Goal: Task Accomplishment & Management: Manage account settings

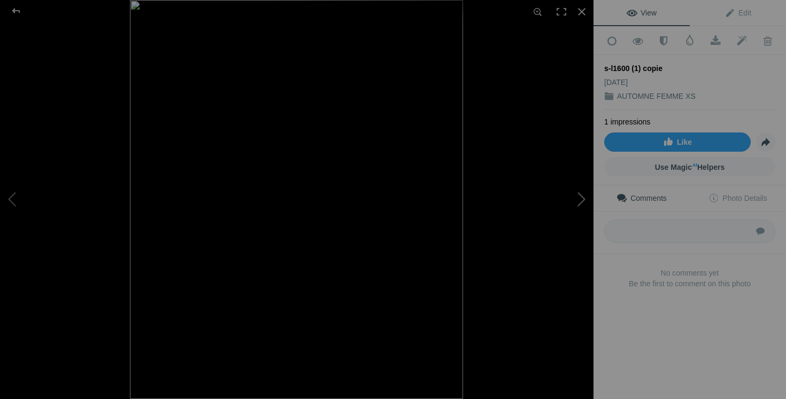
click at [575, 201] on button at bounding box center [553, 200] width 80 height 144
click at [576, 201] on button at bounding box center [553, 200] width 80 height 144
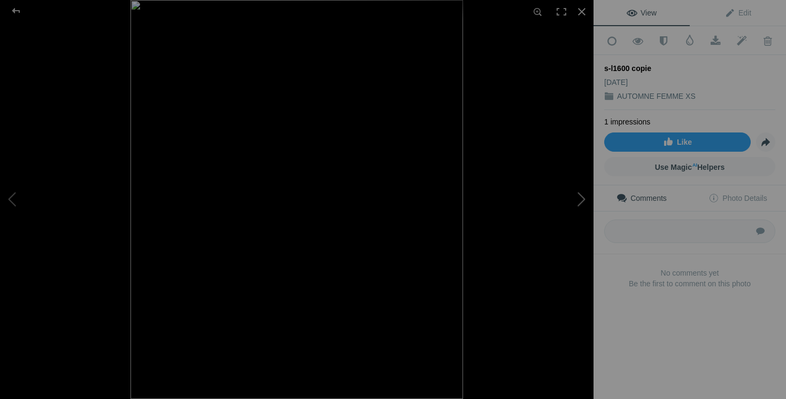
click at [576, 201] on button at bounding box center [553, 200] width 80 height 144
click at [14, 206] on button at bounding box center [40, 200] width 80 height 144
click at [22, 205] on button at bounding box center [40, 200] width 80 height 144
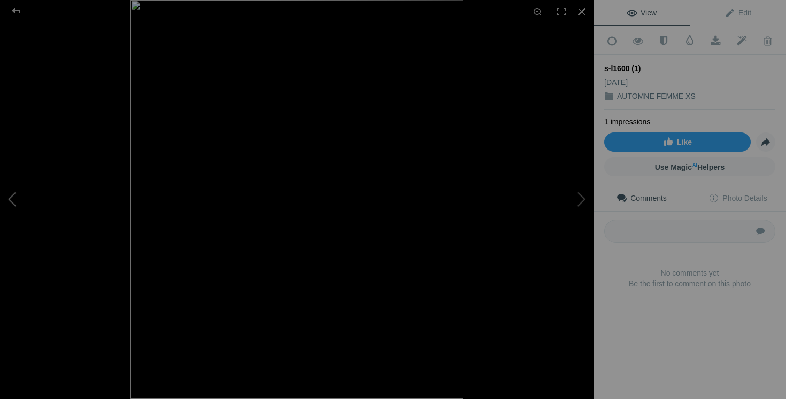
click at [22, 205] on button at bounding box center [40, 200] width 80 height 144
click at [587, 8] on div at bounding box center [582, 12] width 24 height 24
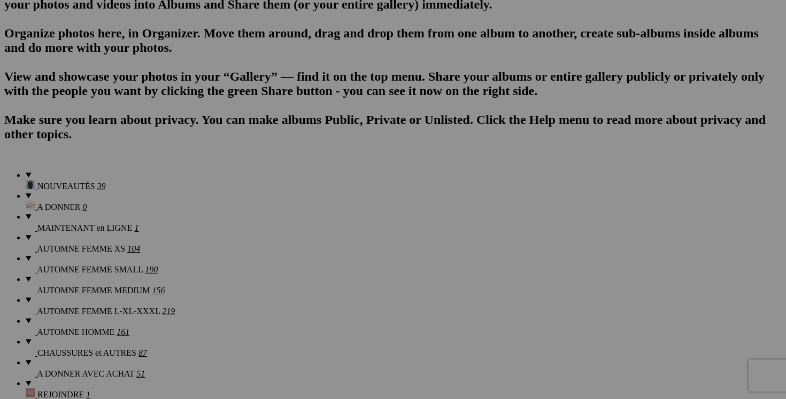
scroll to position [706, 0]
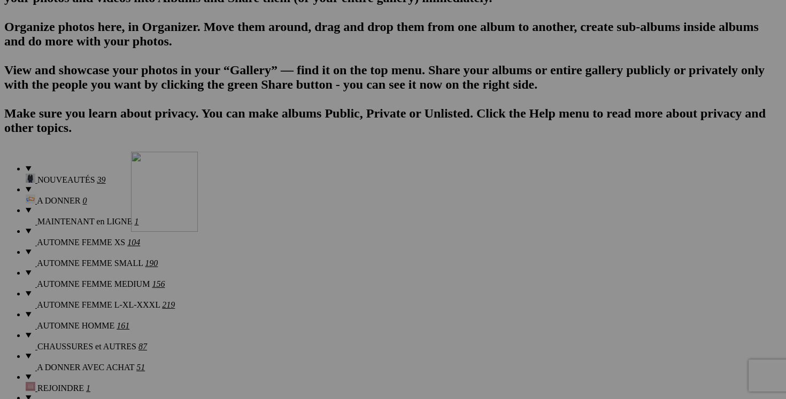
drag, startPoint x: 501, startPoint y: 169, endPoint x: 284, endPoint y: 245, distance: 229.8
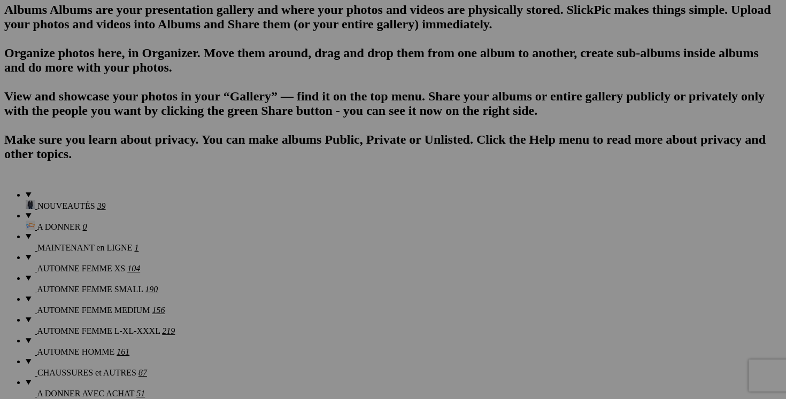
scroll to position [699, 0]
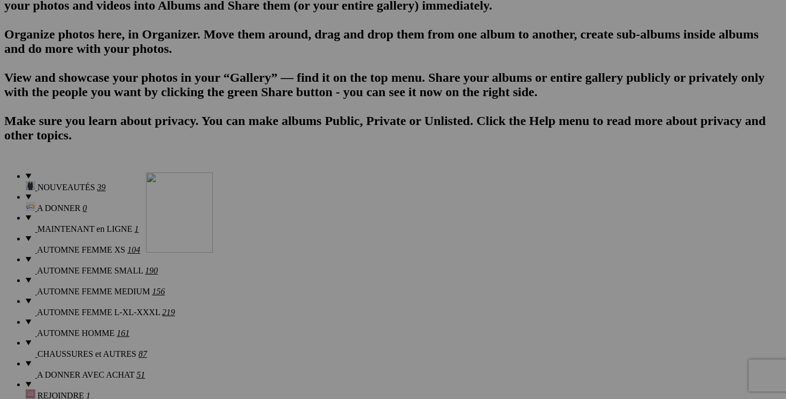
drag, startPoint x: 480, startPoint y: 156, endPoint x: 283, endPoint y: 265, distance: 225.2
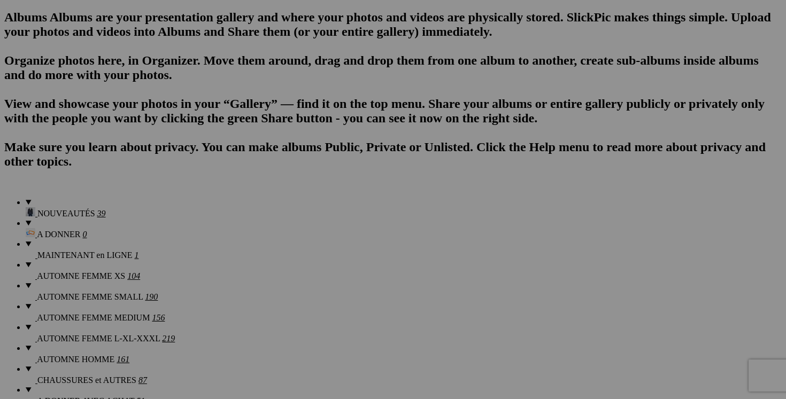
scroll to position [681, 0]
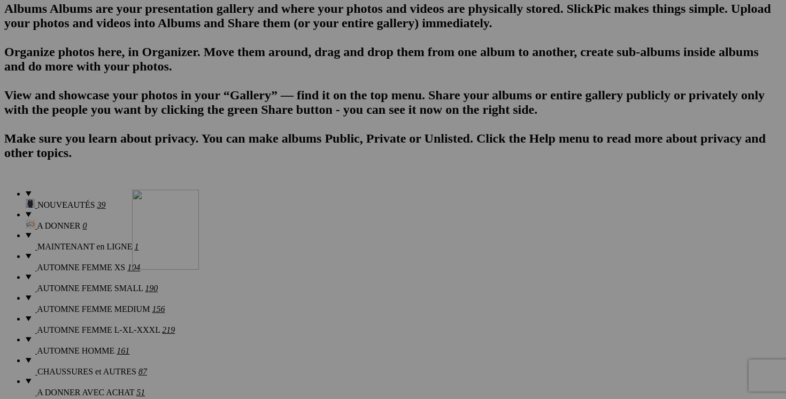
drag, startPoint x: 396, startPoint y: 159, endPoint x: 282, endPoint y: 283, distance: 168.4
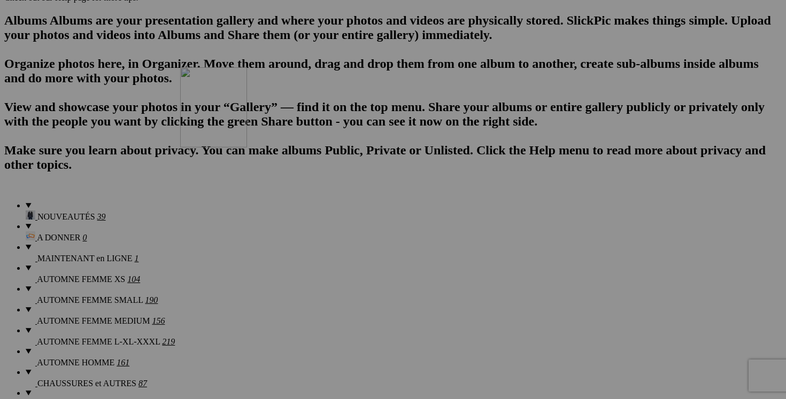
scroll to position [673, 0]
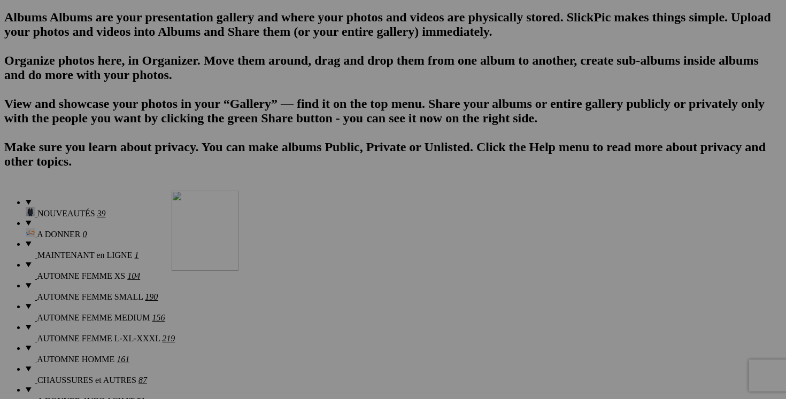
drag, startPoint x: 298, startPoint y: 156, endPoint x: 325, endPoint y: 284, distance: 130.6
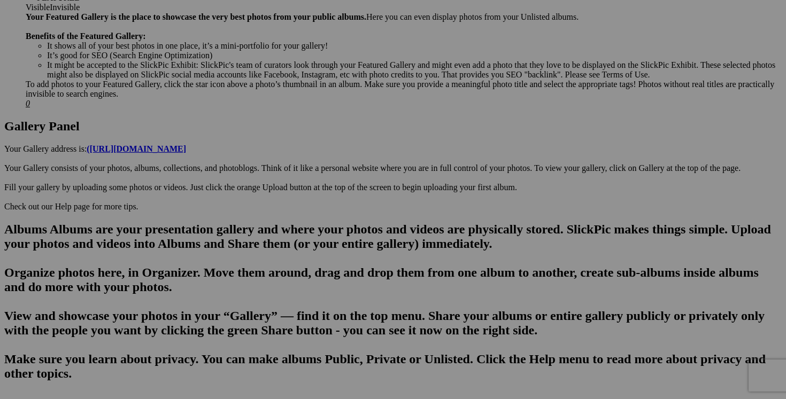
scroll to position [0, 0]
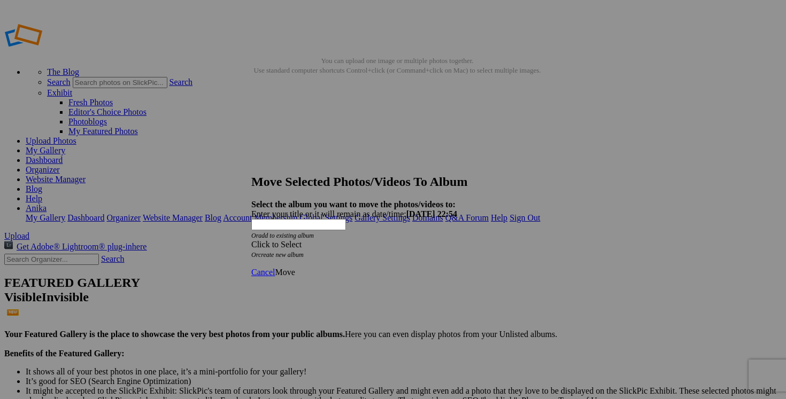
click at [251, 240] on span at bounding box center [251, 244] width 0 height 9
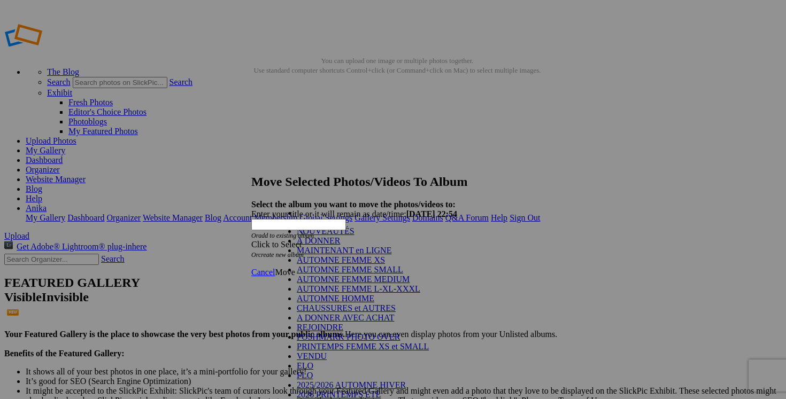
scroll to position [125, 0]
click at [345, 333] on link "POSHMARK PHOTO OVER" at bounding box center [349, 337] width 104 height 9
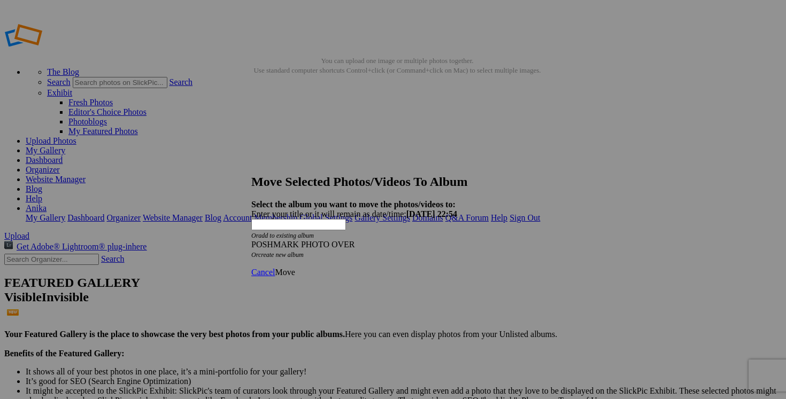
click at [295, 268] on span "Move" at bounding box center [285, 272] width 20 height 9
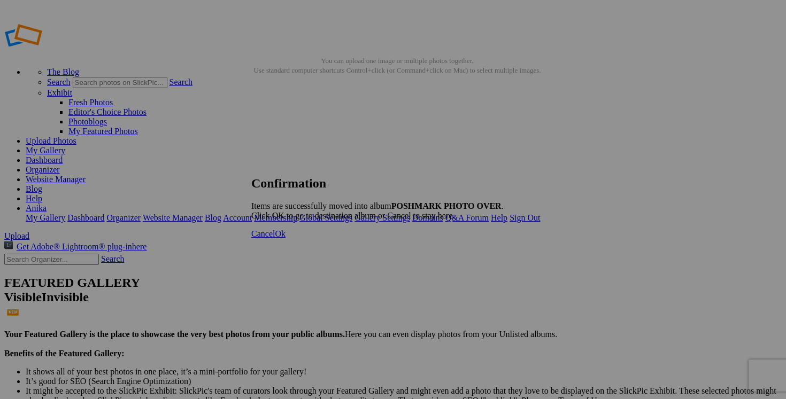
click at [275, 238] on span "Cancel" at bounding box center [263, 233] width 24 height 9
